Goal: Navigation & Orientation: Find specific page/section

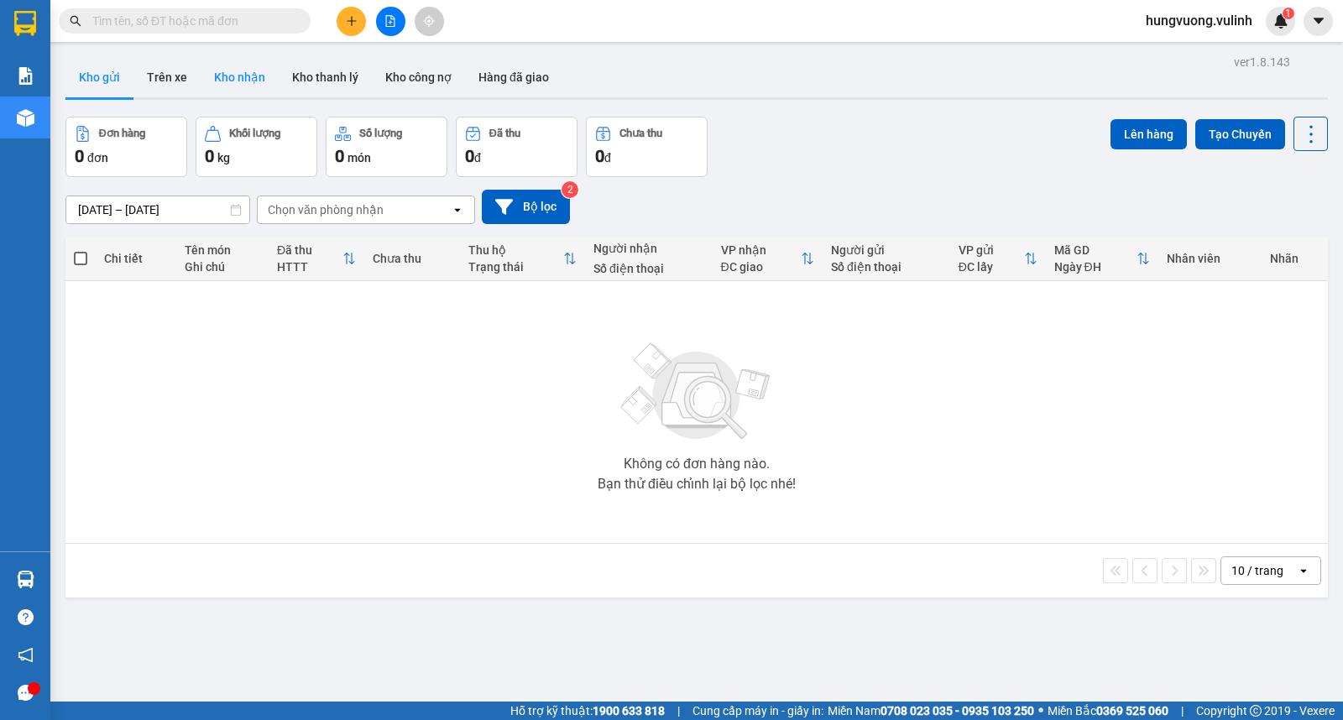
click at [229, 73] on button "Kho nhận" at bounding box center [240, 77] width 78 height 40
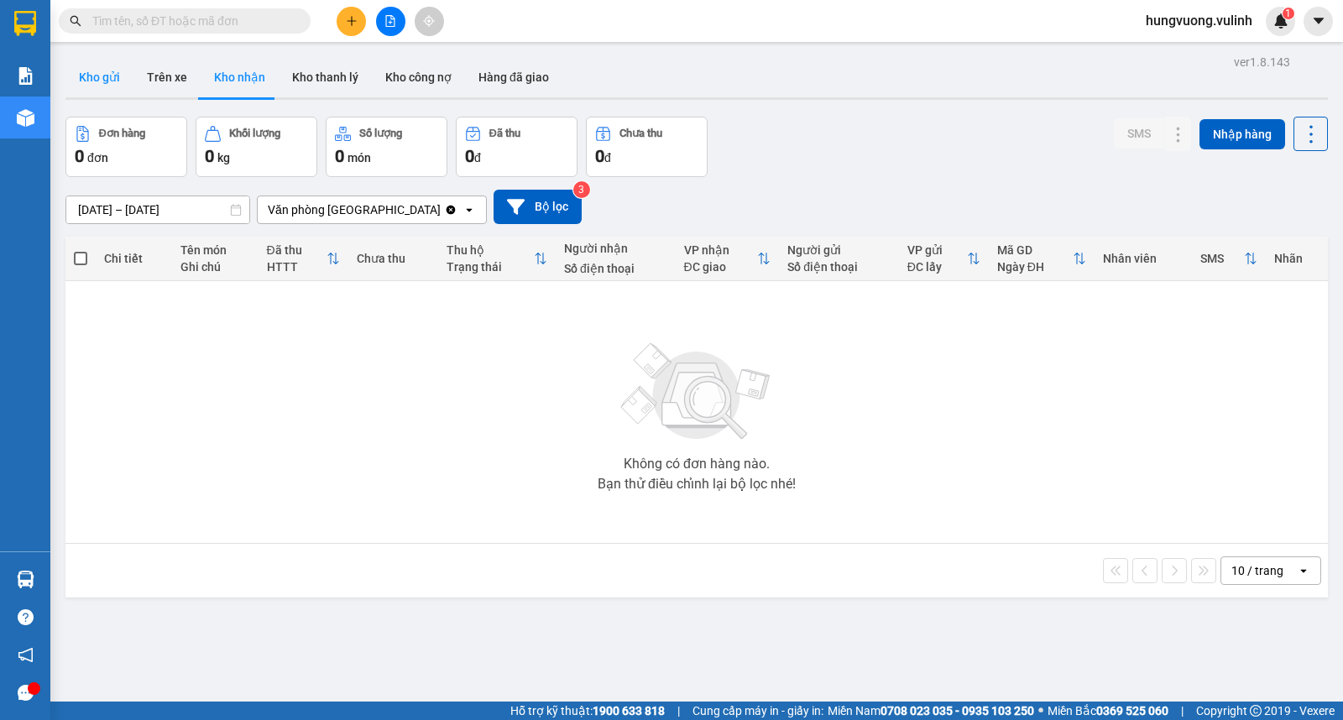
click at [107, 74] on button "Kho gửi" at bounding box center [99, 77] width 68 height 40
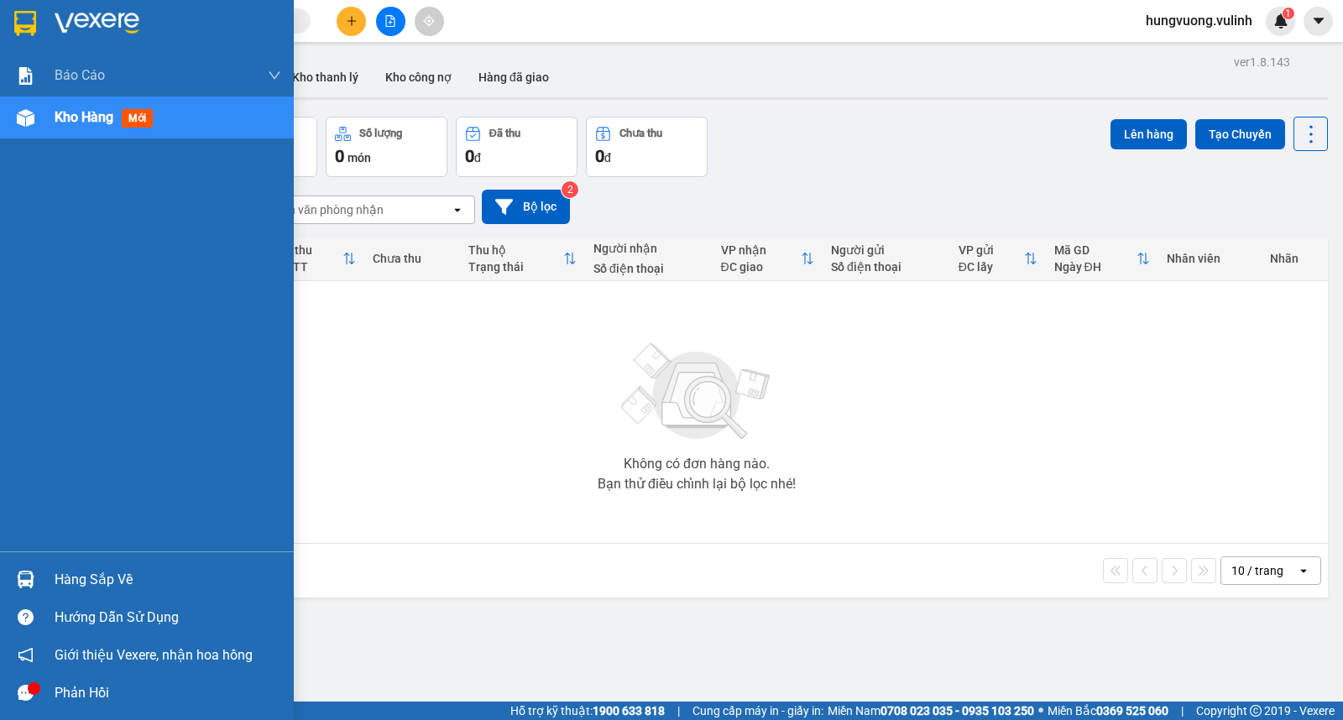
click at [39, 577] on div "Hàng sắp về" at bounding box center [147, 580] width 294 height 38
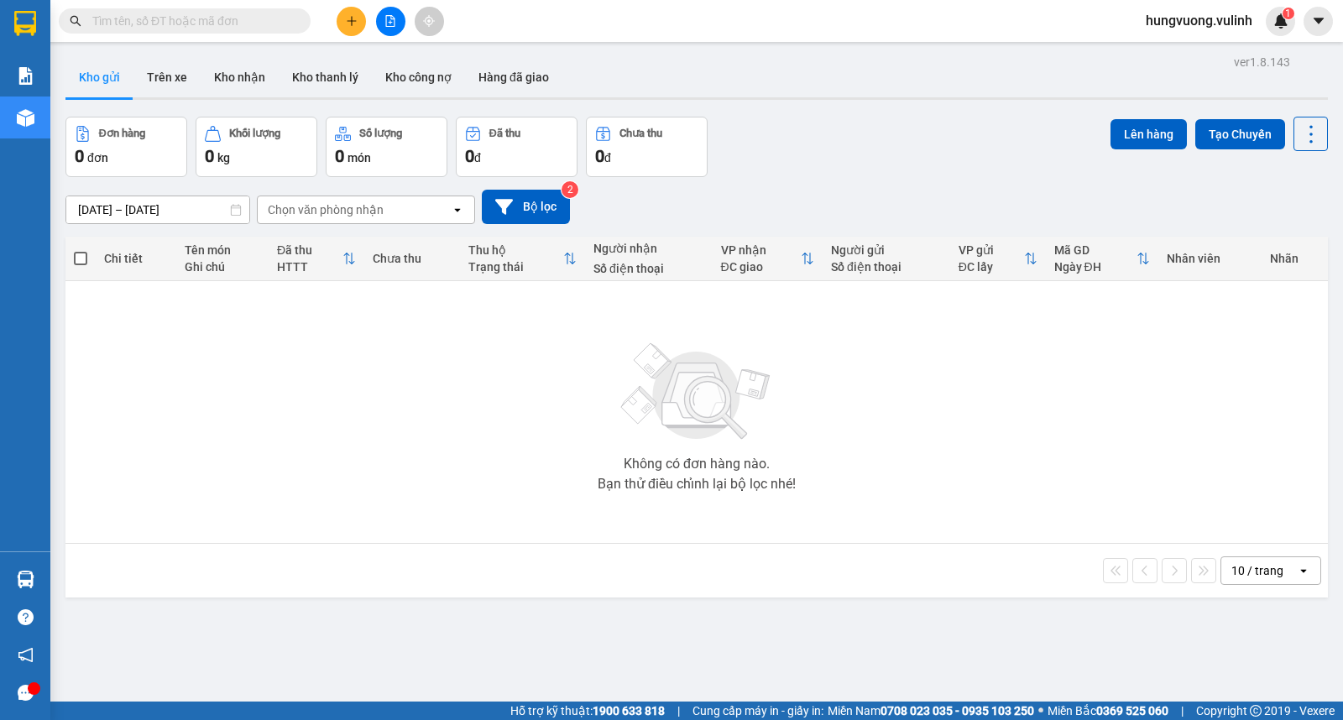
click at [404, 408] on section "Kết quả tìm kiếm ( 0 ) Bộ lọc No Data hungvuong.vulinh 1 Báo cáo BC hàng tồn (t…" at bounding box center [671, 360] width 1343 height 720
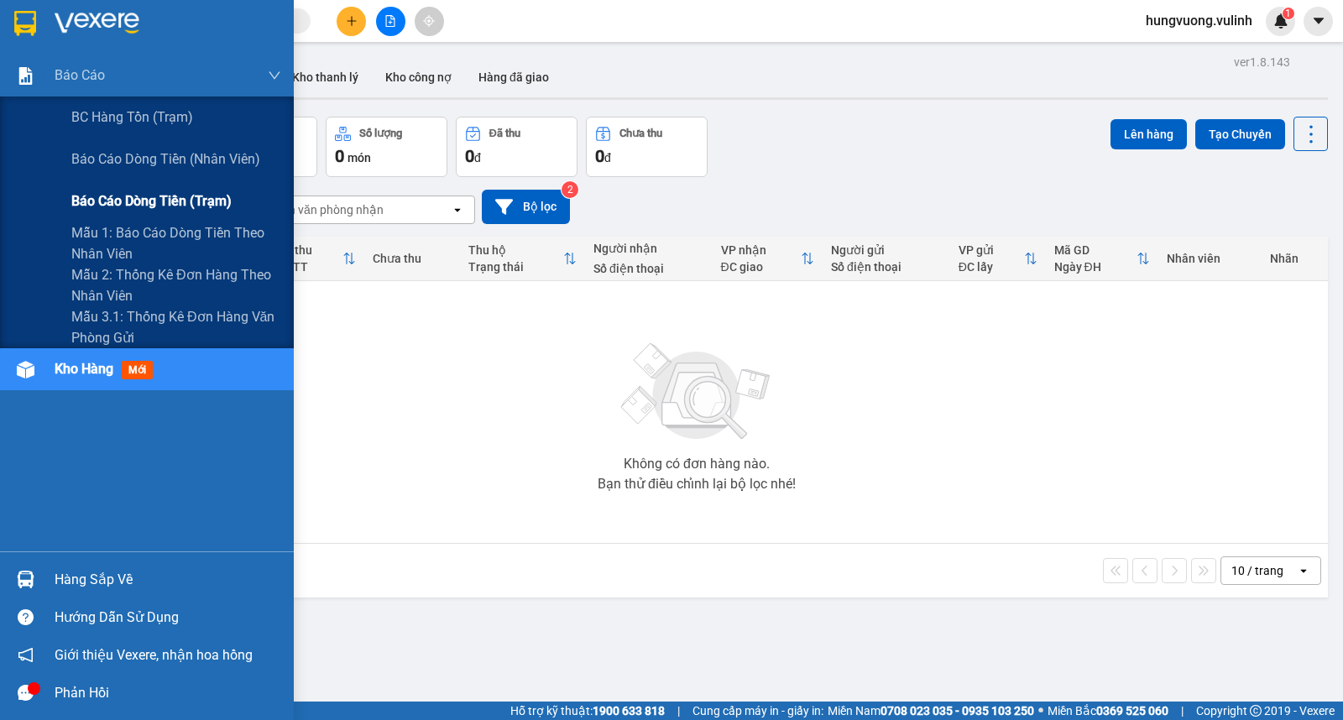
click at [154, 198] on span "Báo cáo dòng tiền (trạm)" at bounding box center [151, 200] width 160 height 21
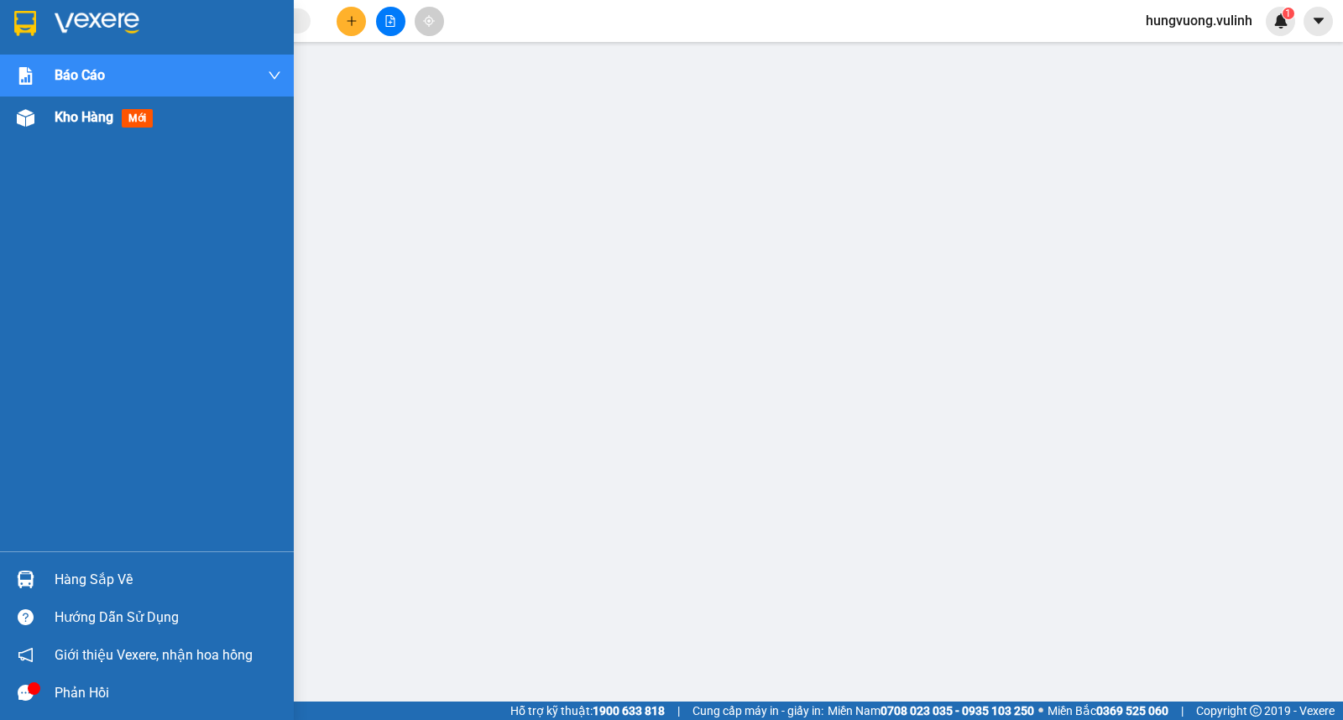
click at [28, 118] on img at bounding box center [26, 118] width 18 height 18
